Goal: Task Accomplishment & Management: Complete application form

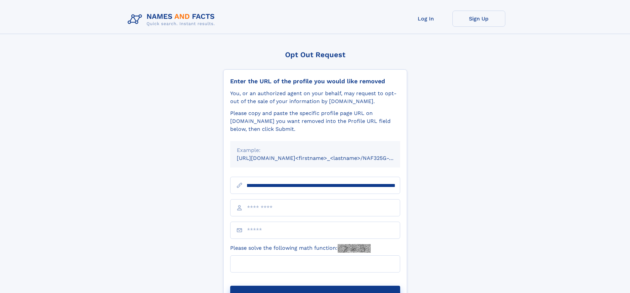
scroll to position [0, 76]
type input "**********"
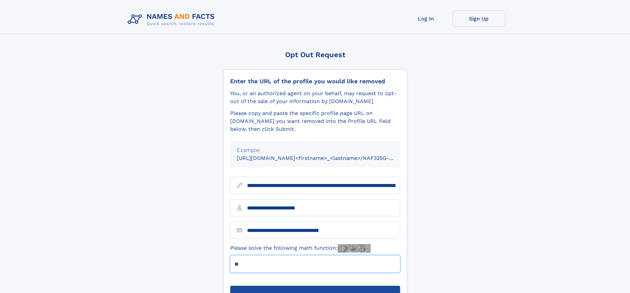
type input "**"
click at [315, 286] on button "Submit Opt Out Request" at bounding box center [315, 296] width 170 height 21
